Goal: Transaction & Acquisition: Subscribe to service/newsletter

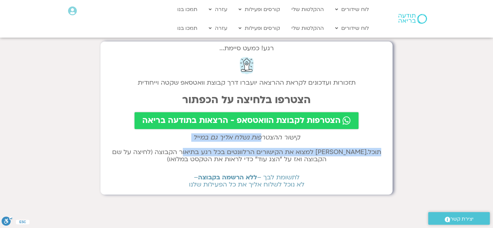
drag, startPoint x: 259, startPoint y: 138, endPoint x: 201, endPoint y: 149, distance: 59.8
click at [201, 149] on div "רגע! כמעט סיימת... תזכורות ועדכונים לקראת ההרצאה יועברו דרך קבוצת וואטסאפ שקטה …" at bounding box center [247, 118] width 292 height 153
